Goal: Task Accomplishment & Management: Manage account settings

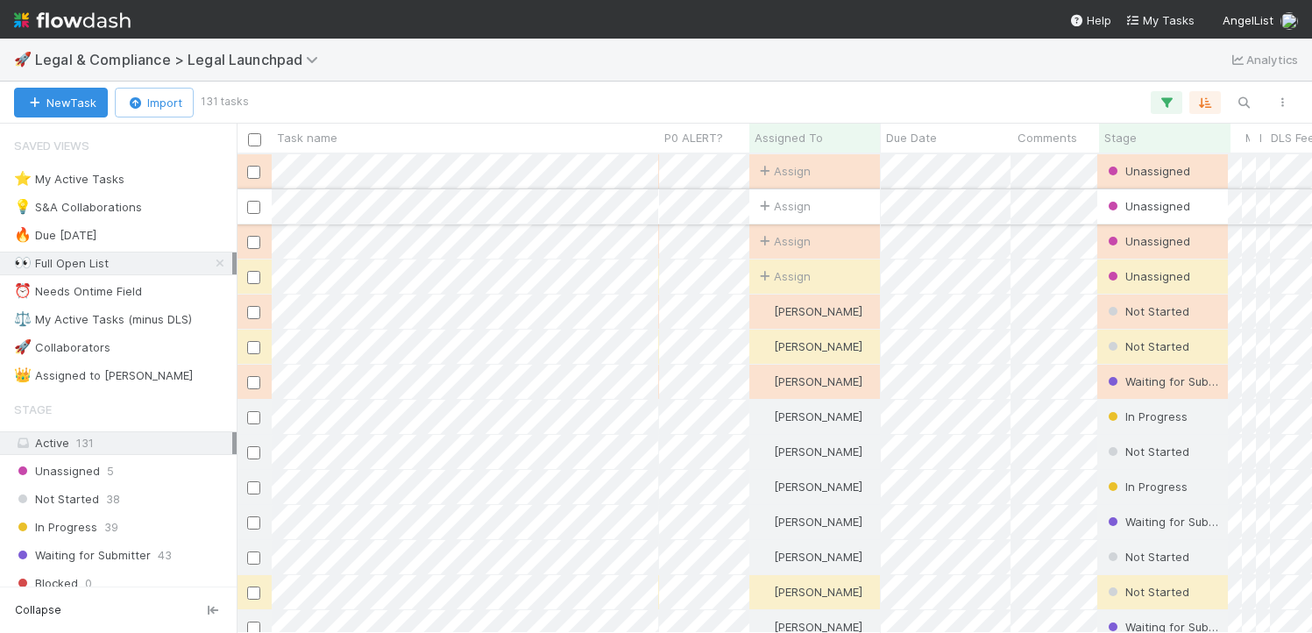
scroll to position [479, 1076]
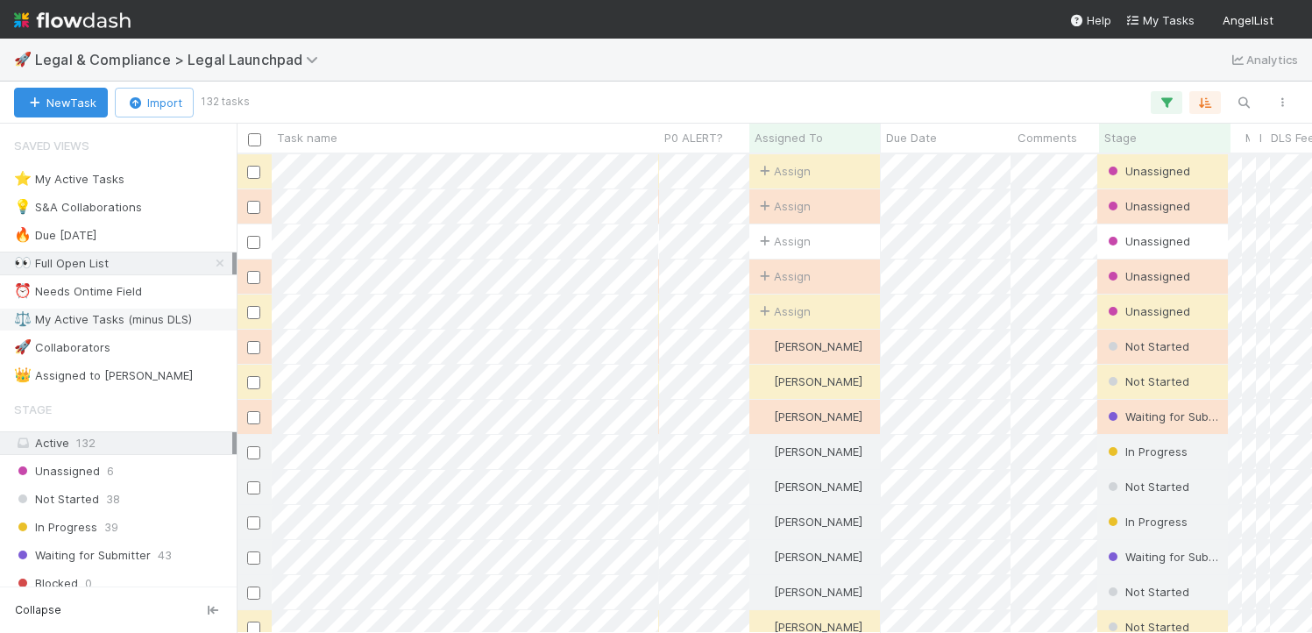
scroll to position [479, 1076]
click at [223, 259] on icon at bounding box center [220, 263] width 18 height 11
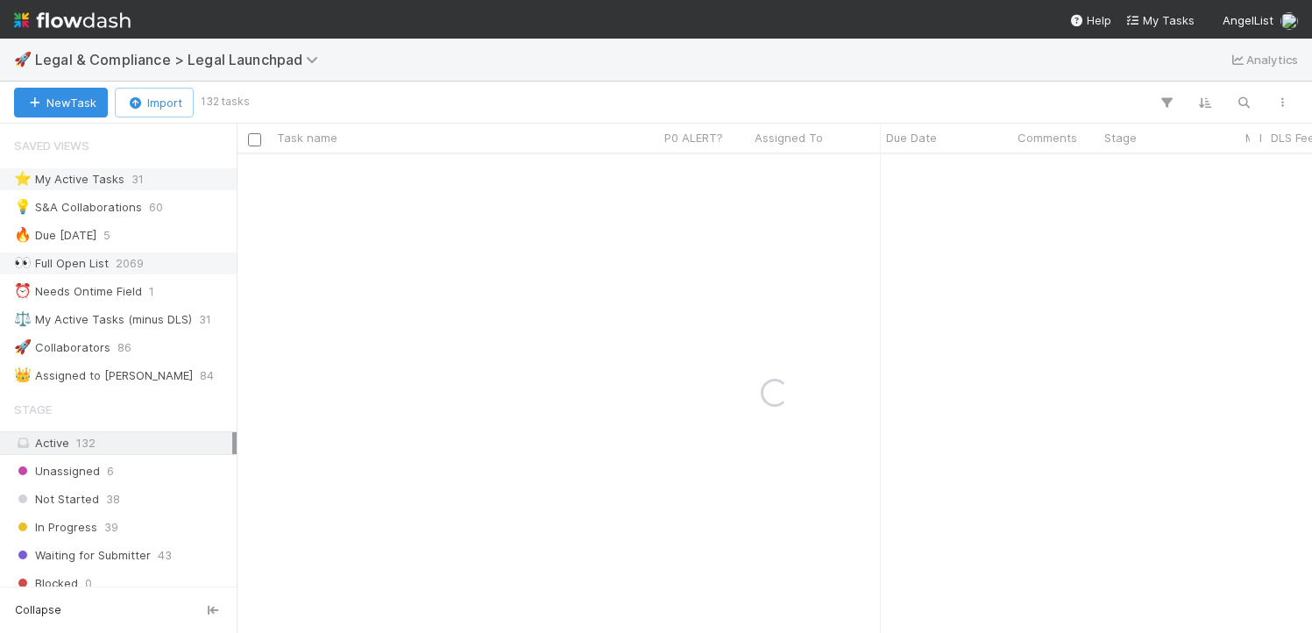
click at [104, 178] on div "⭐ My Active Tasks" at bounding box center [69, 179] width 110 height 22
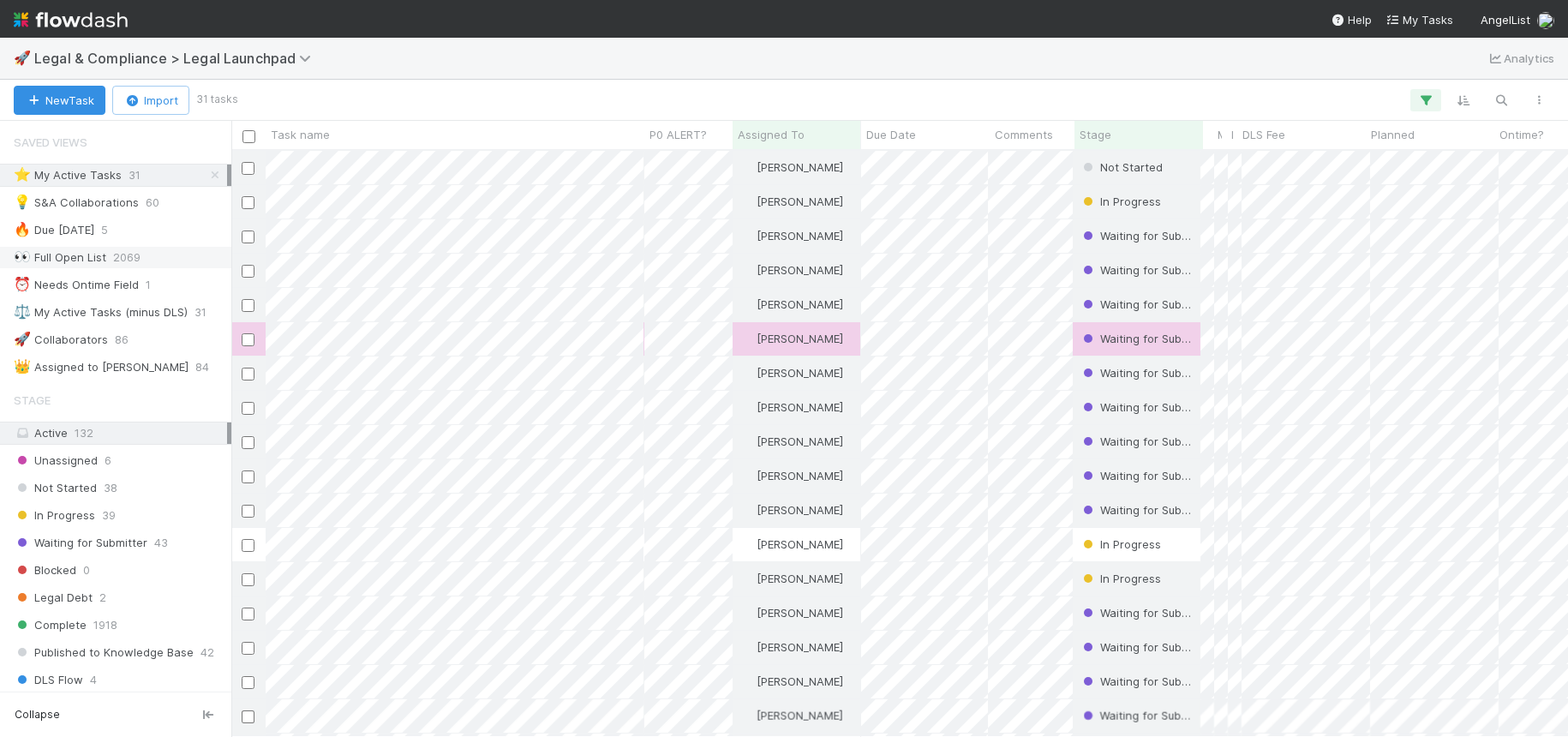
scroll to position [482, 0]
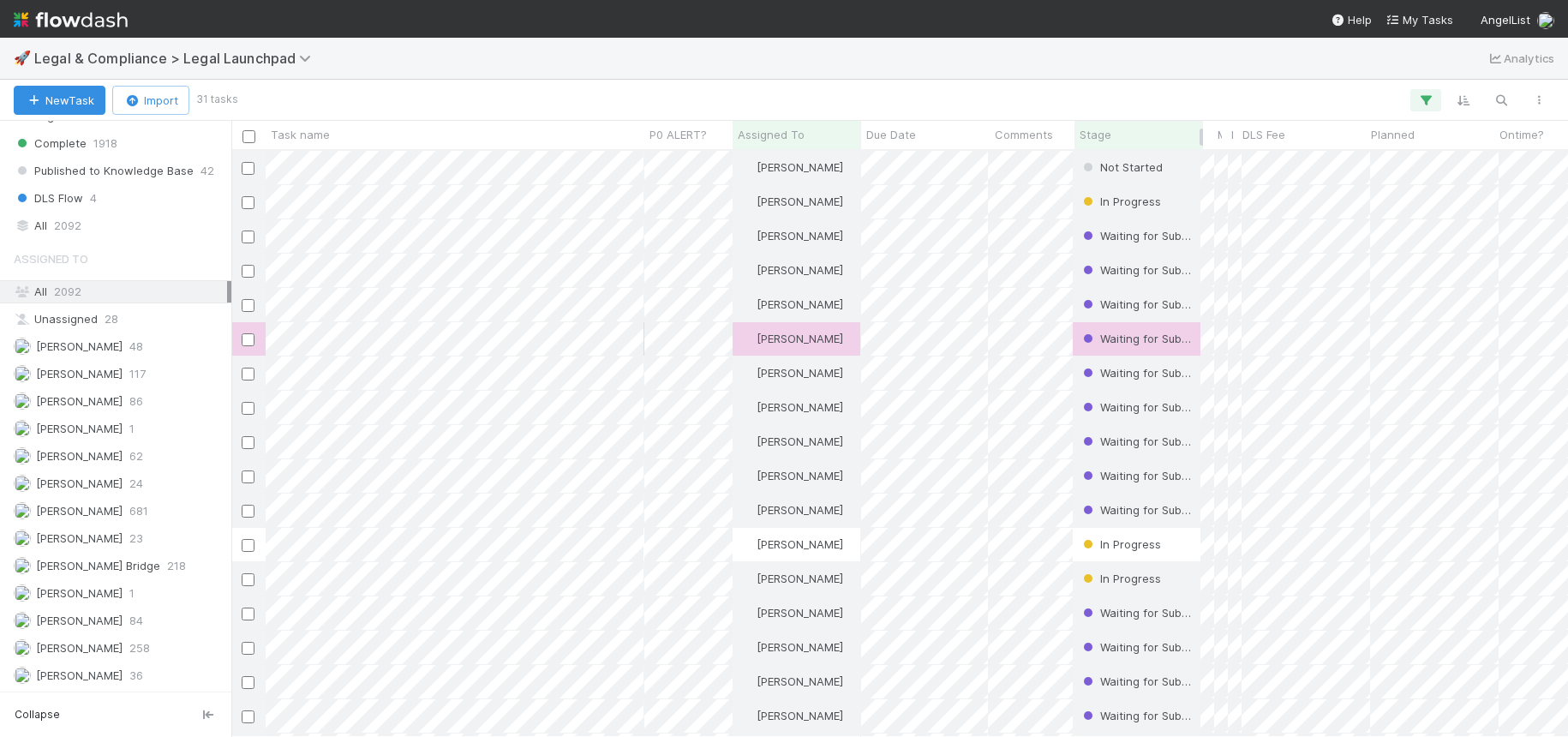
click at [1108, 132] on span "Stage" at bounding box center [1096, 135] width 31 height 18
click at [89, 180] on div "Sort First → Last Sort Last → First" at bounding box center [784, 368] width 1568 height 737
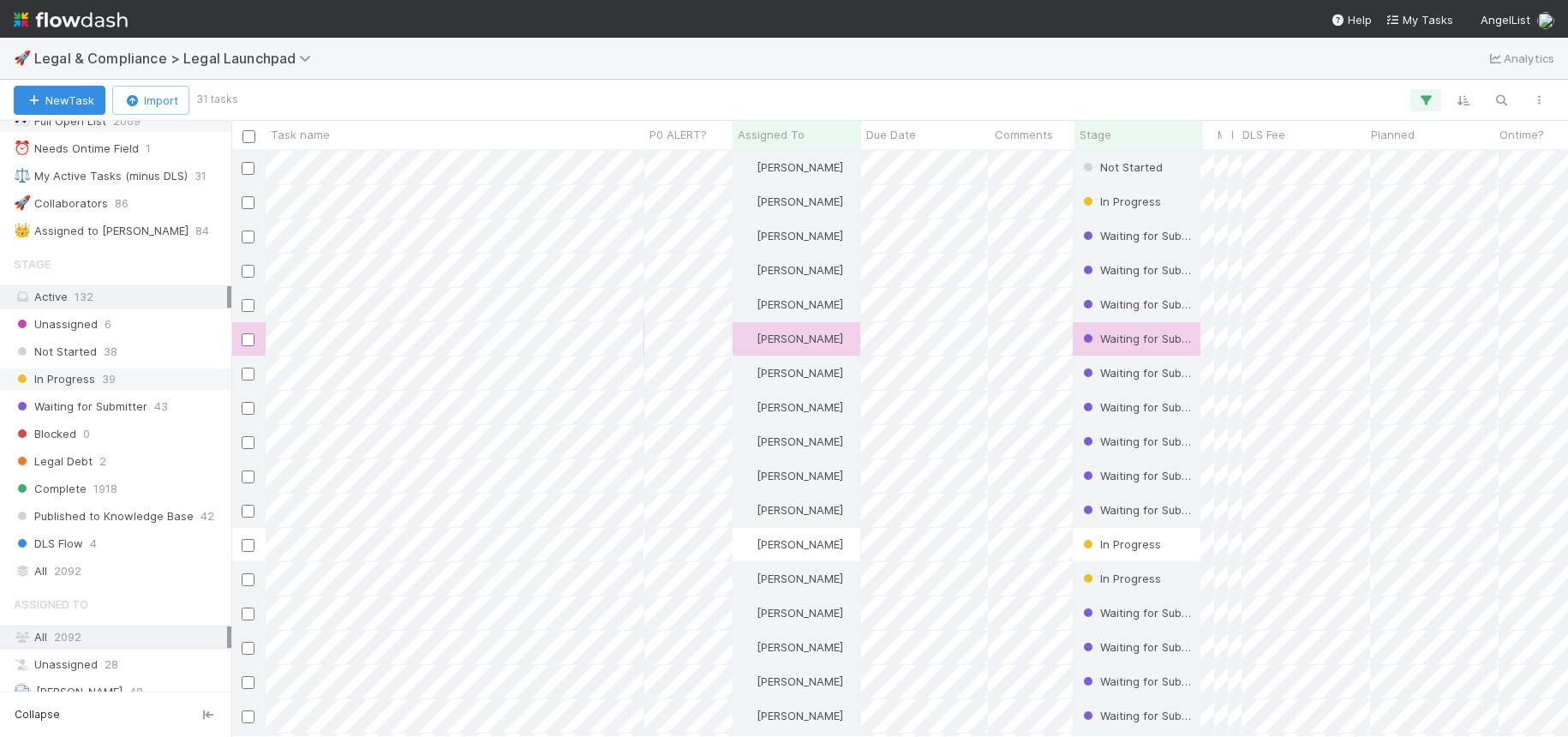
scroll to position [0, 0]
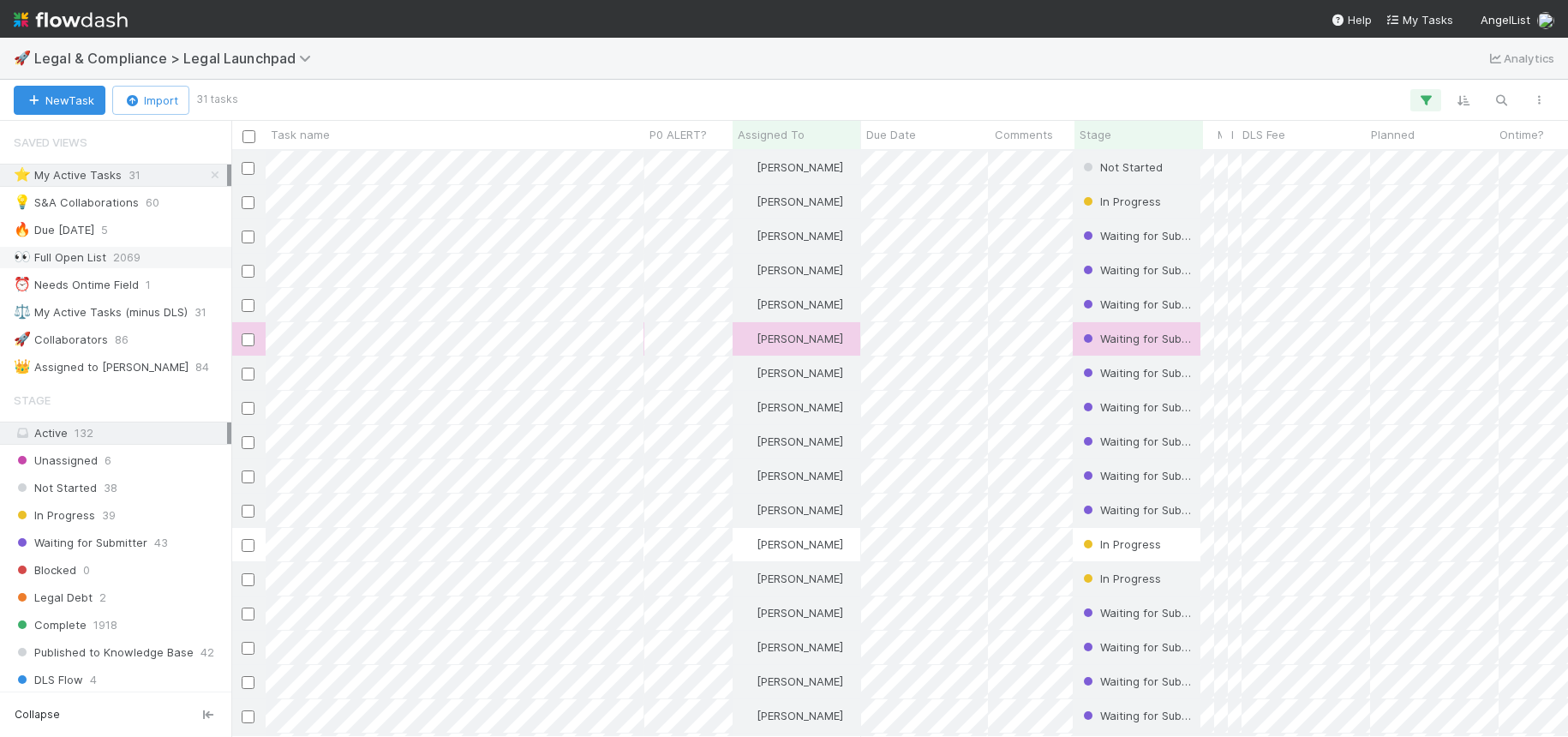
click at [94, 176] on div "⭐ My Active Tasks" at bounding box center [67, 175] width 108 height 22
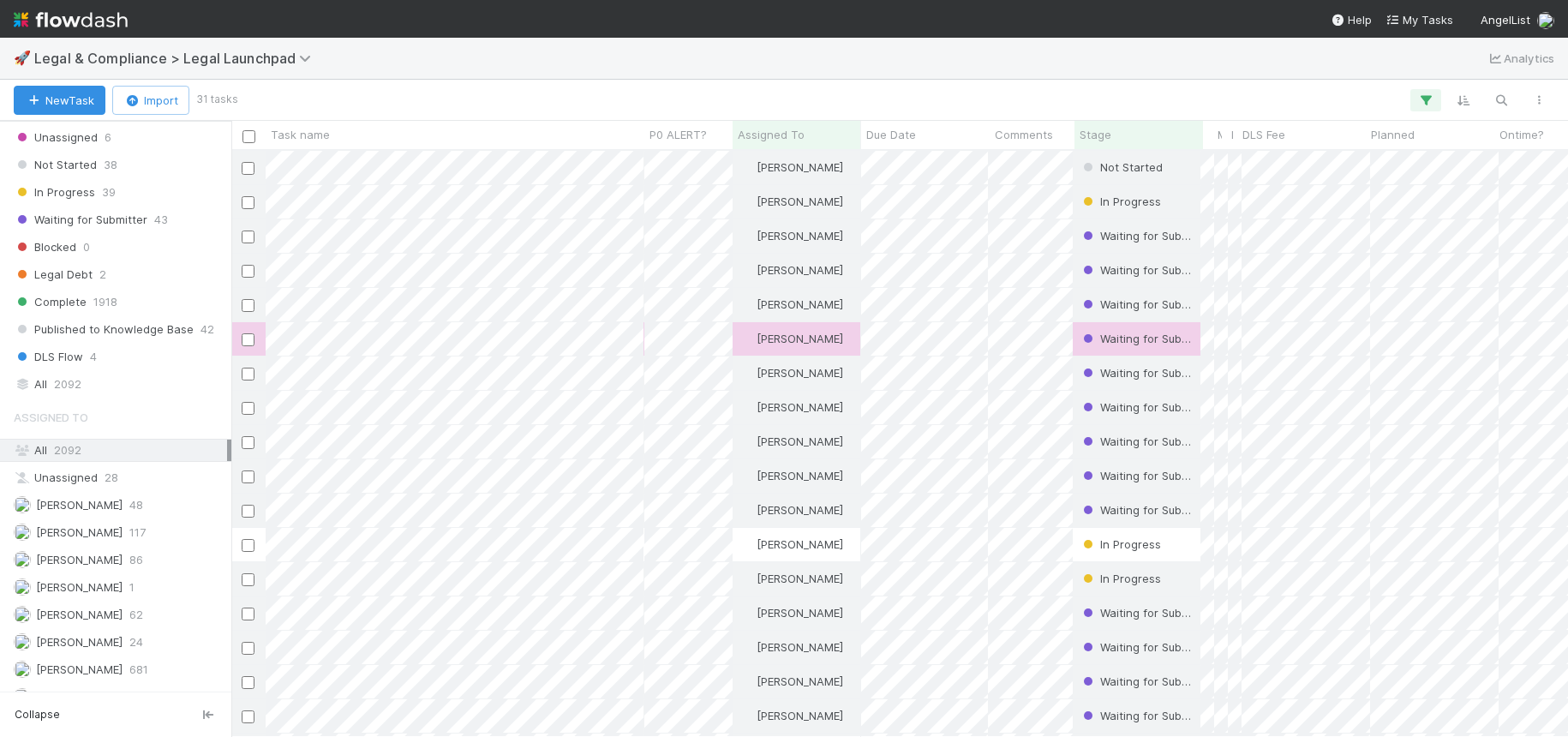
scroll to position [335, 0]
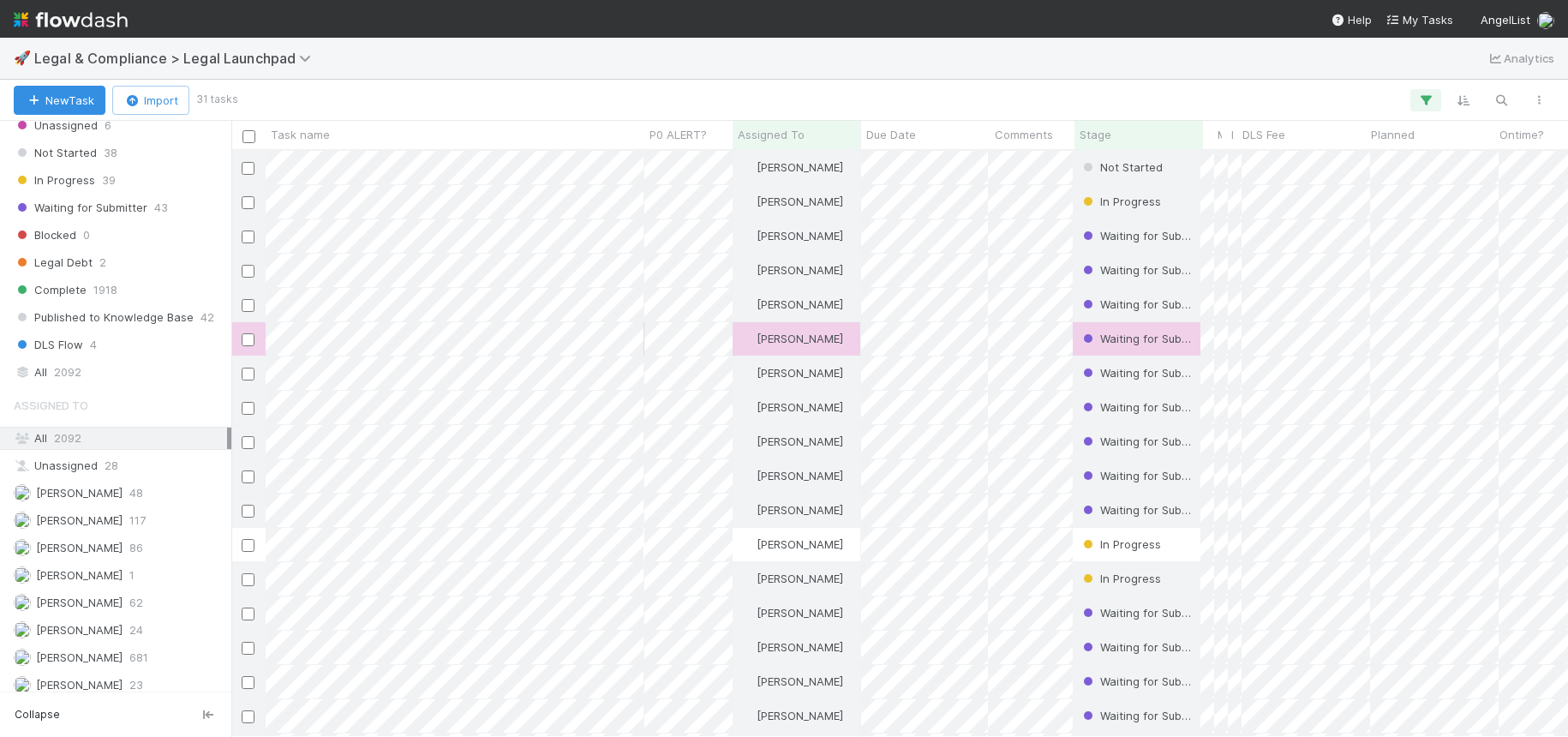
click at [87, 385] on div "Saved Views ⭐ My Active Tasks 31 💡 S&A Collaborations 60 🔥 Due Tomorrow 5 👀 Ful…" at bounding box center [115, 407] width 232 height 571
click at [60, 366] on span "2092" at bounding box center [67, 372] width 27 height 22
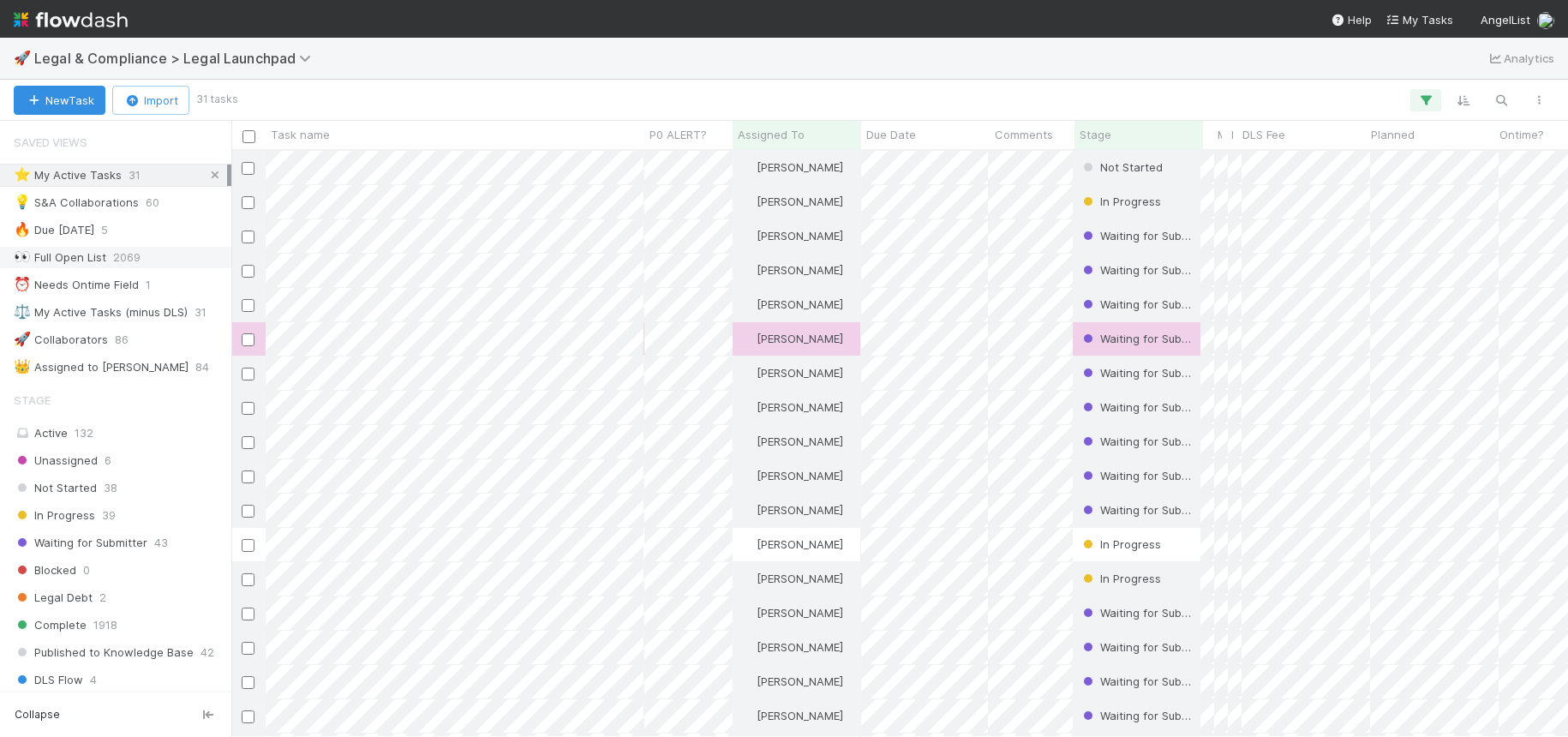
scroll to position [586, 1337]
click at [1086, 122] on div "Stage" at bounding box center [1138, 135] width 128 height 28
click at [1089, 131] on span "Stage" at bounding box center [1096, 135] width 31 height 18
click at [1116, 164] on div "Sort First → Last" at bounding box center [1178, 167] width 196 height 25
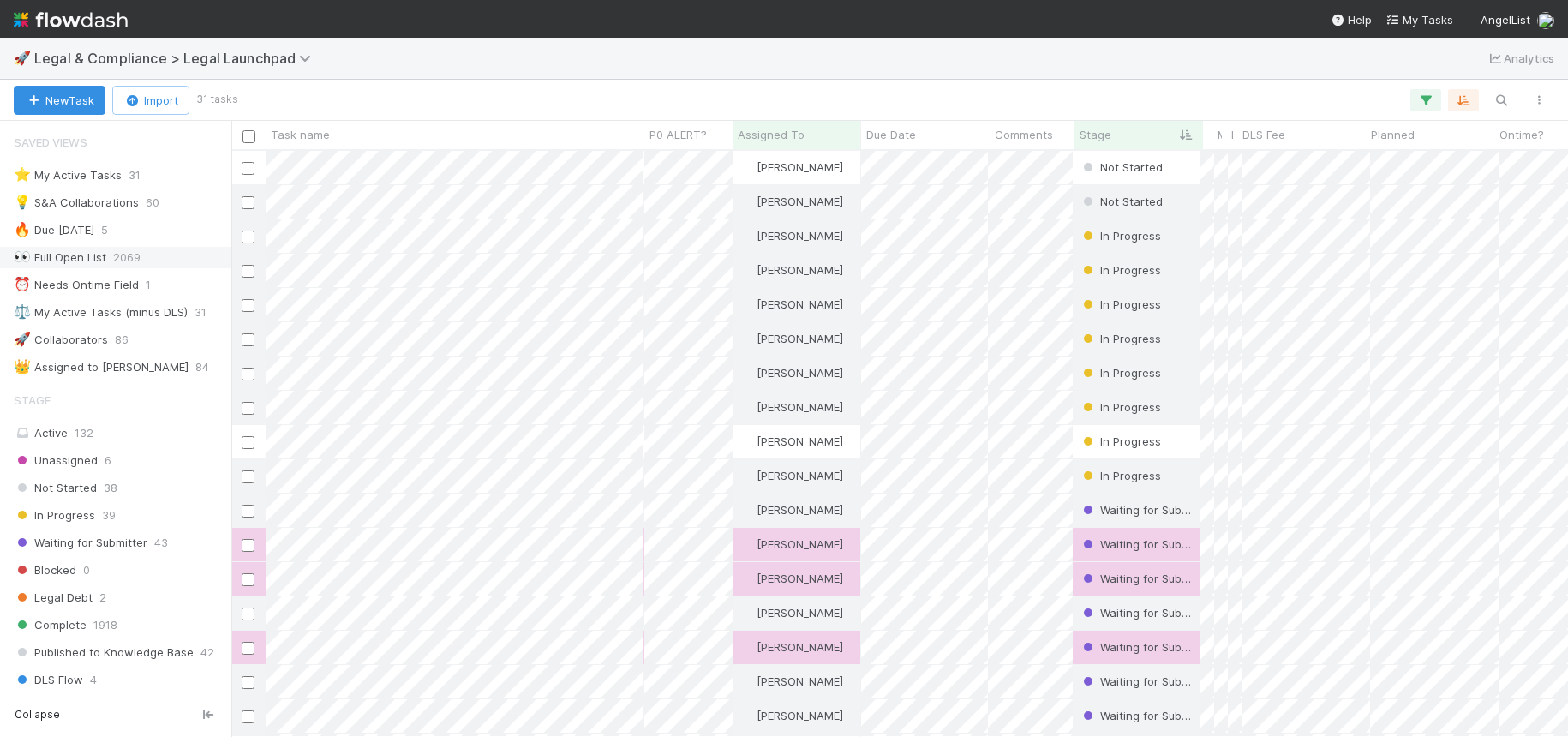
scroll to position [586, 1337]
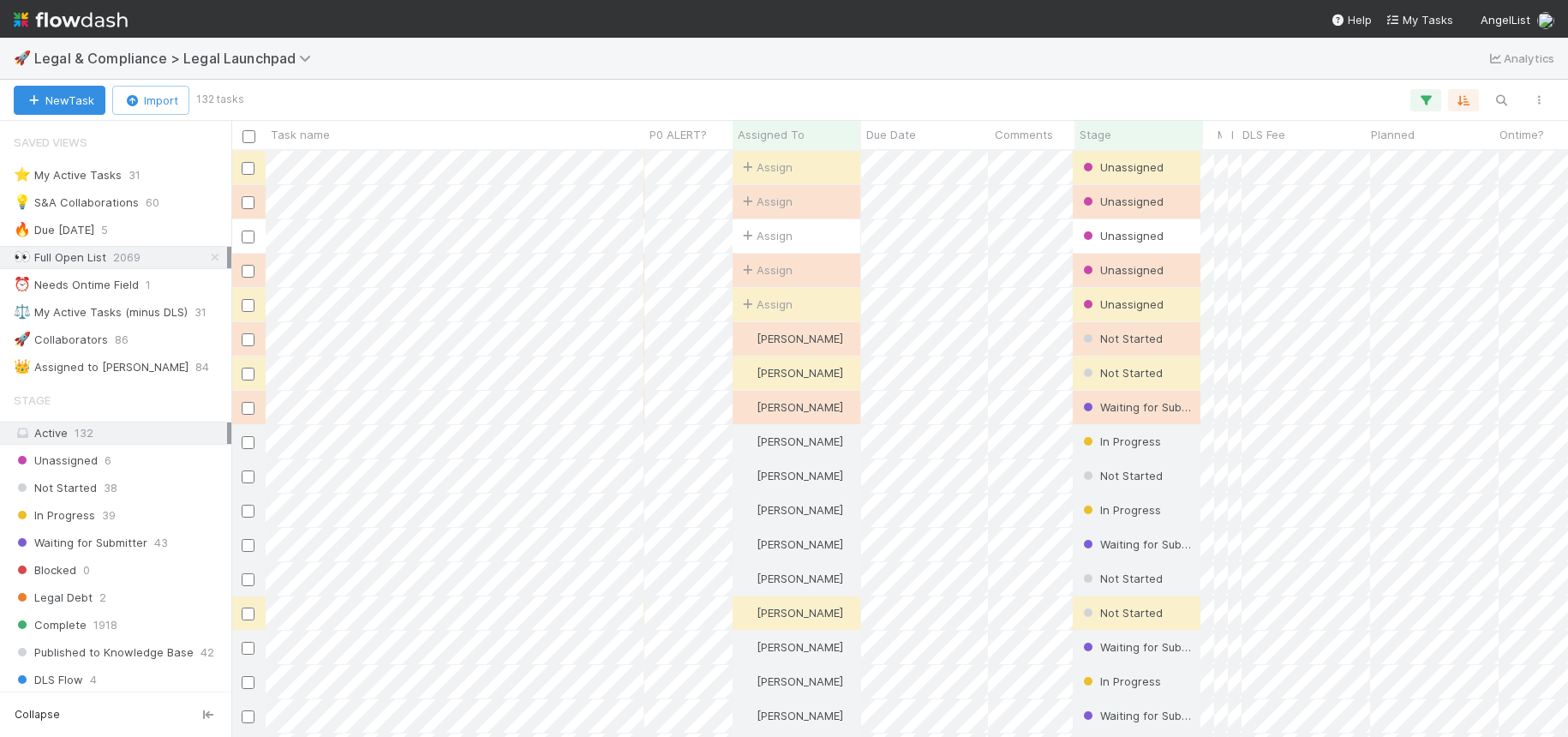
scroll to position [1, 1]
click at [1494, 89] on button "button" at bounding box center [1502, 100] width 31 height 22
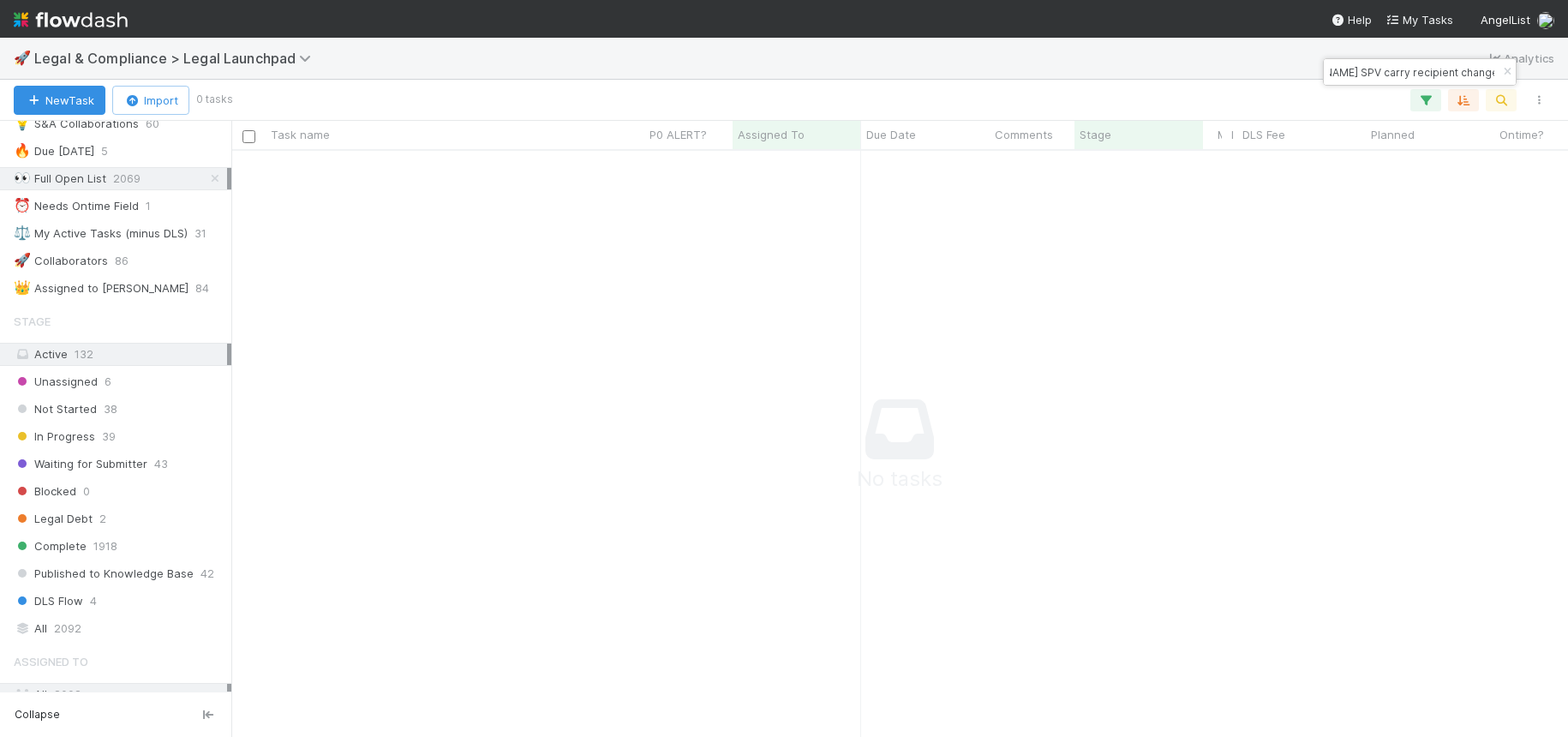
scroll to position [52, 0]
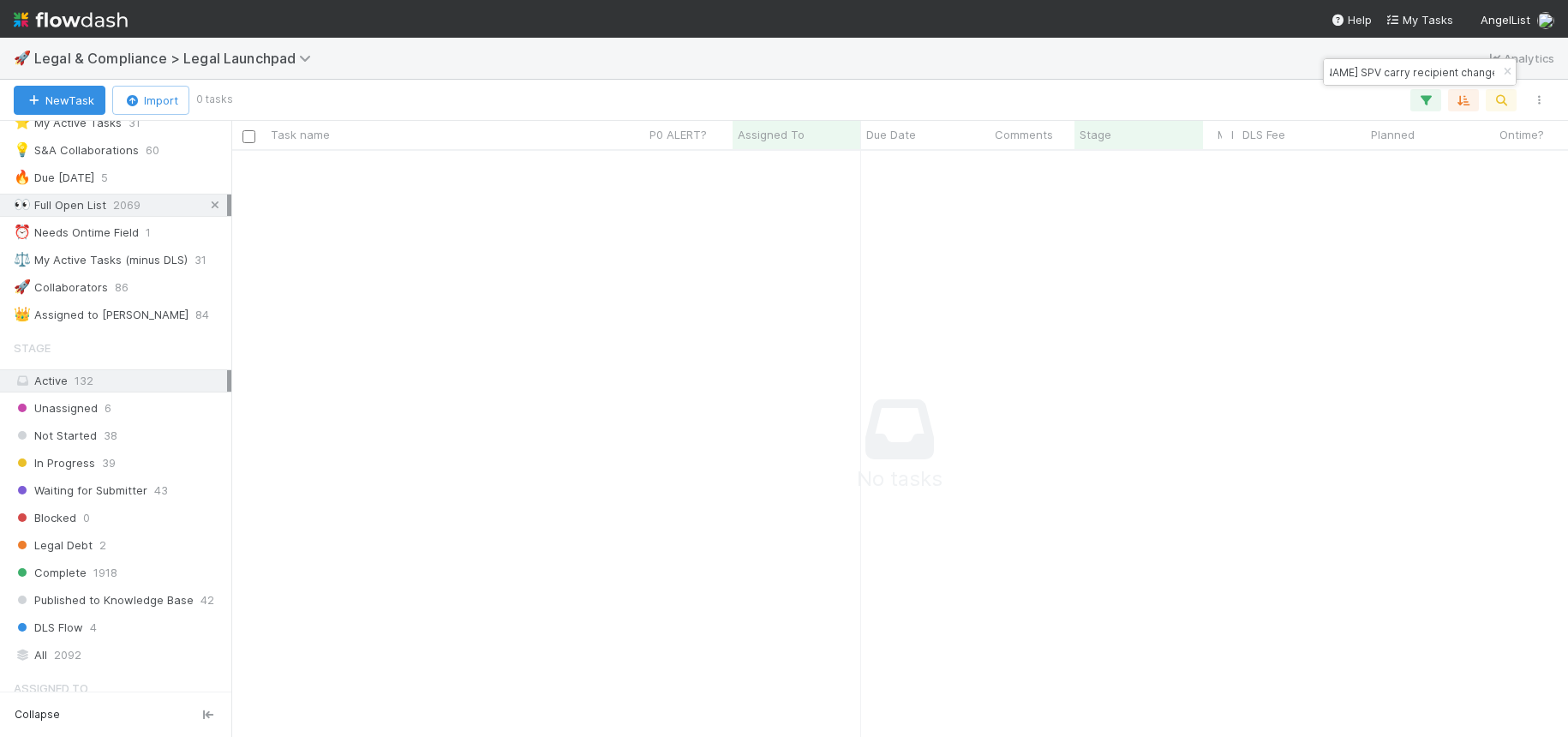
type input "BYOGP SPV carry recipient change"
click at [217, 205] on icon at bounding box center [215, 204] width 18 height 11
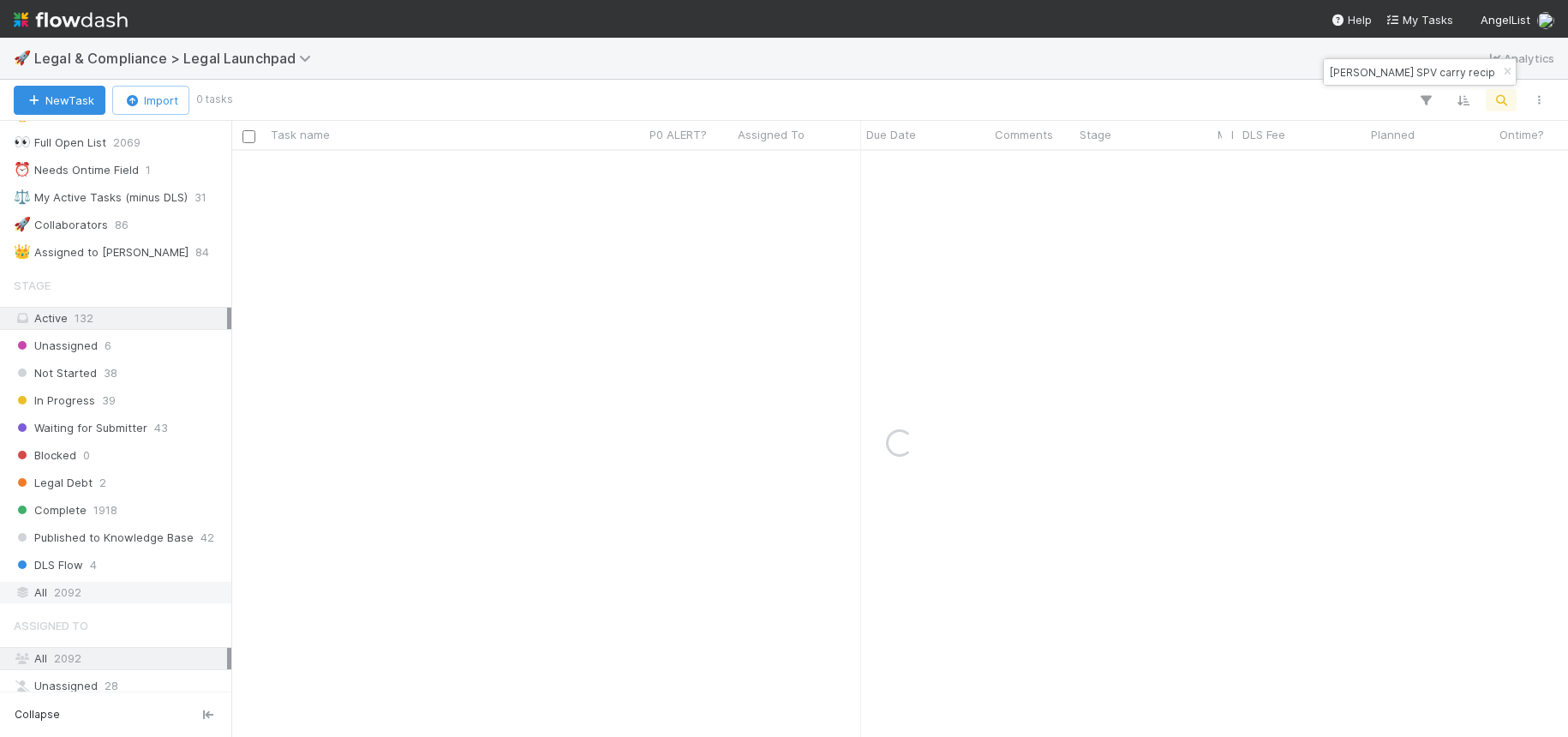
scroll to position [116, 0]
click at [56, 590] on span "2092" at bounding box center [67, 590] width 27 height 22
click at [1357, 71] on input "BYOGP SPV carry recipient change" at bounding box center [1412, 71] width 171 height 21
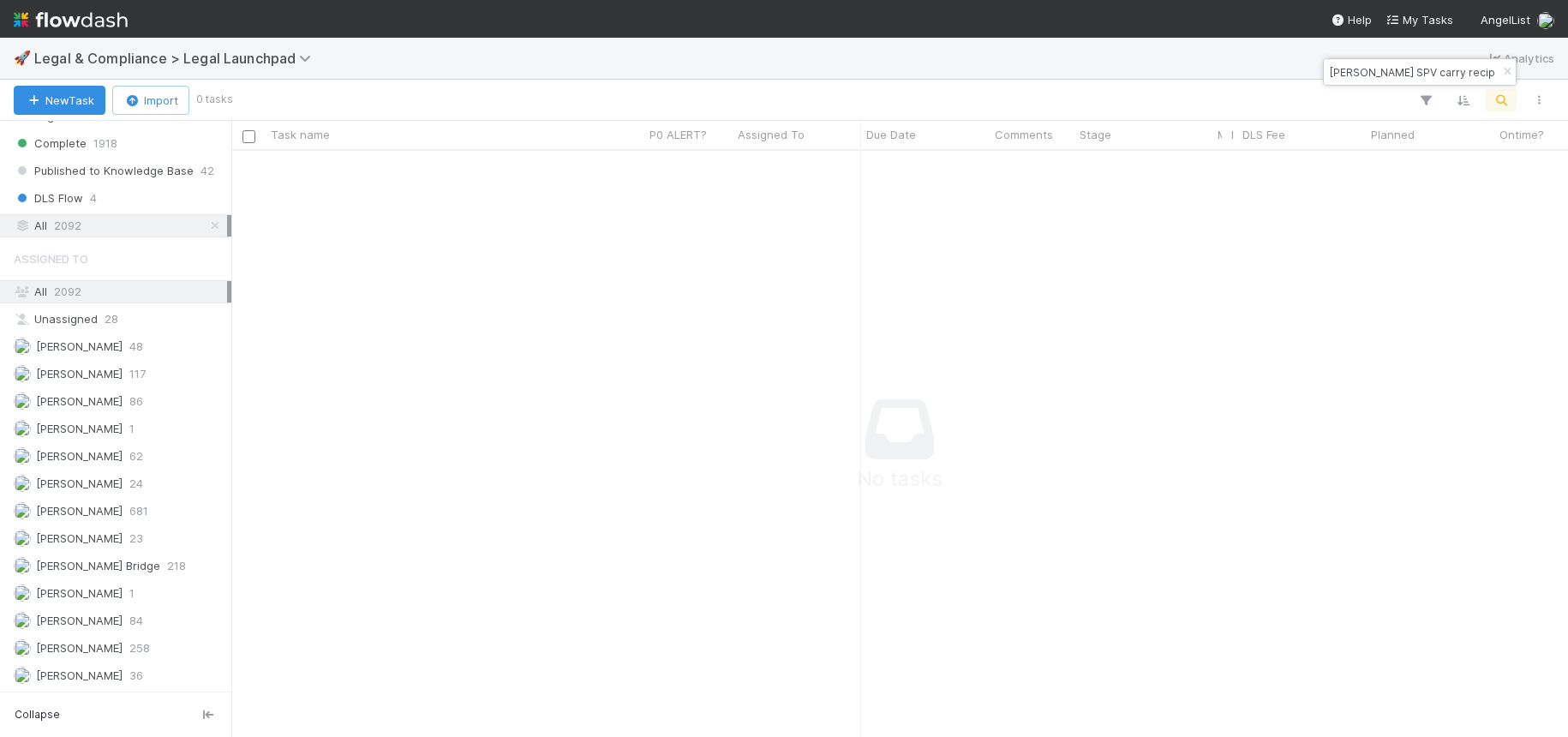
scroll to position [482, 0]
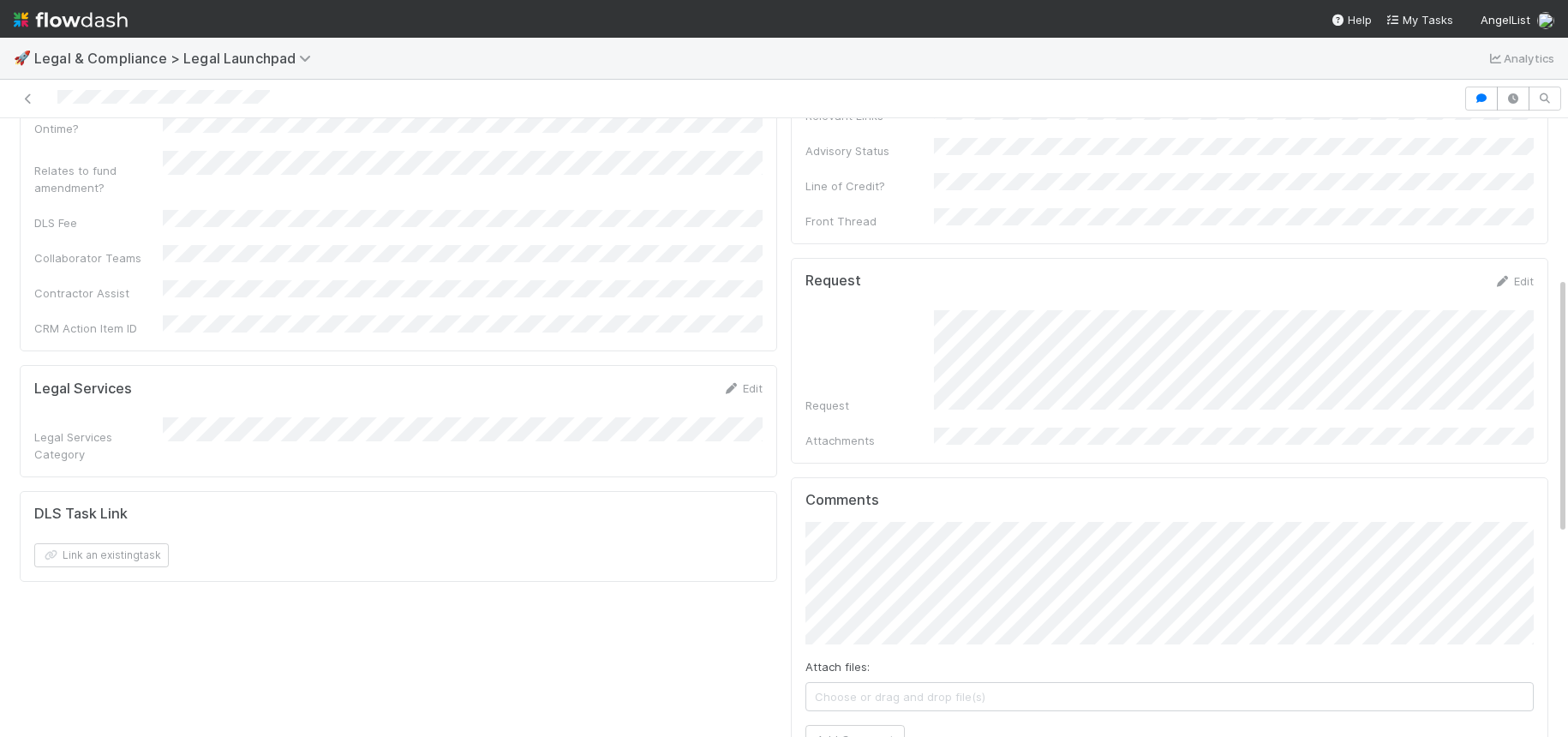
scroll to position [384, 0]
